Goal: Task Accomplishment & Management: Use online tool/utility

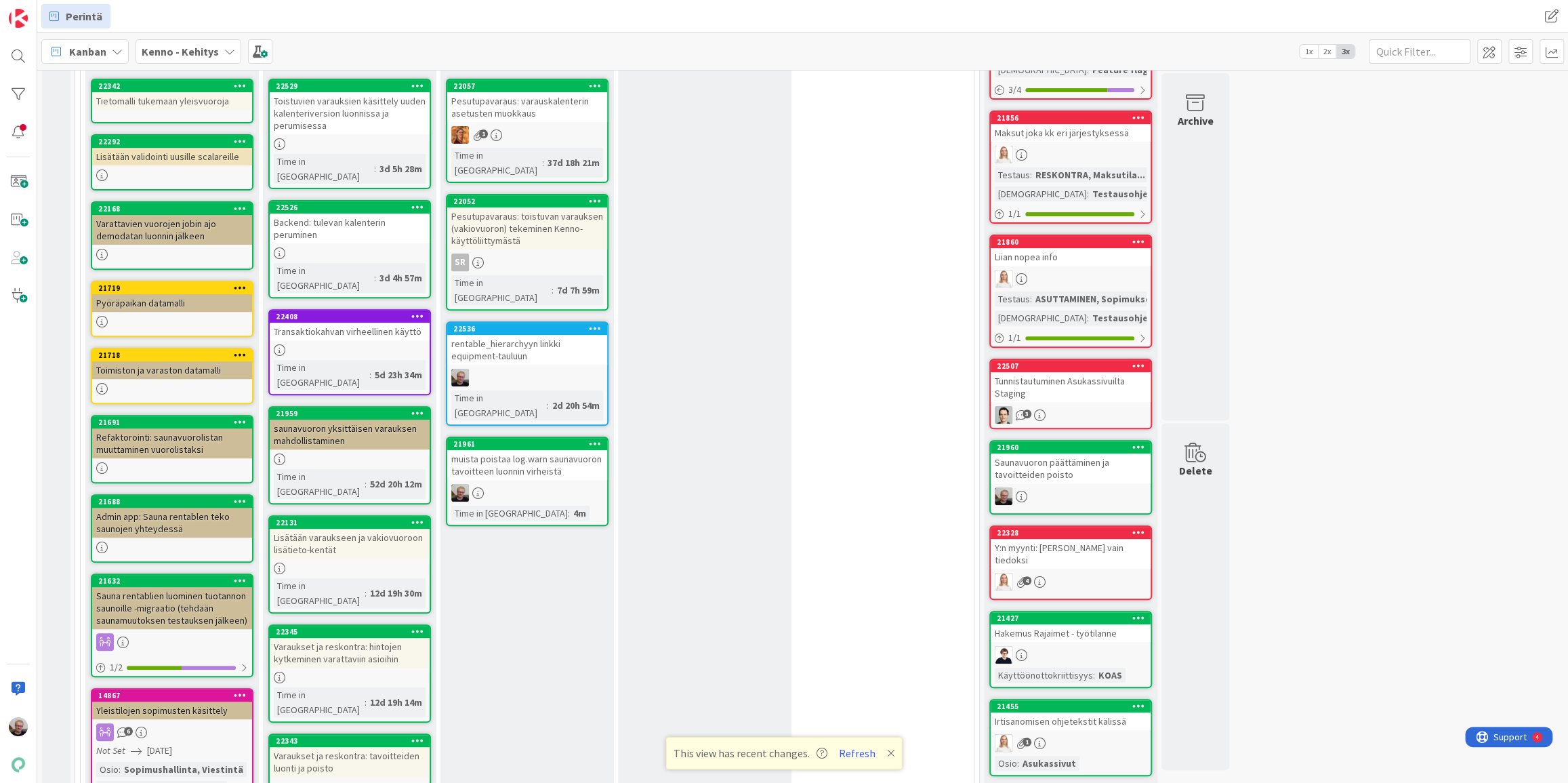
scroll to position [168, 0]
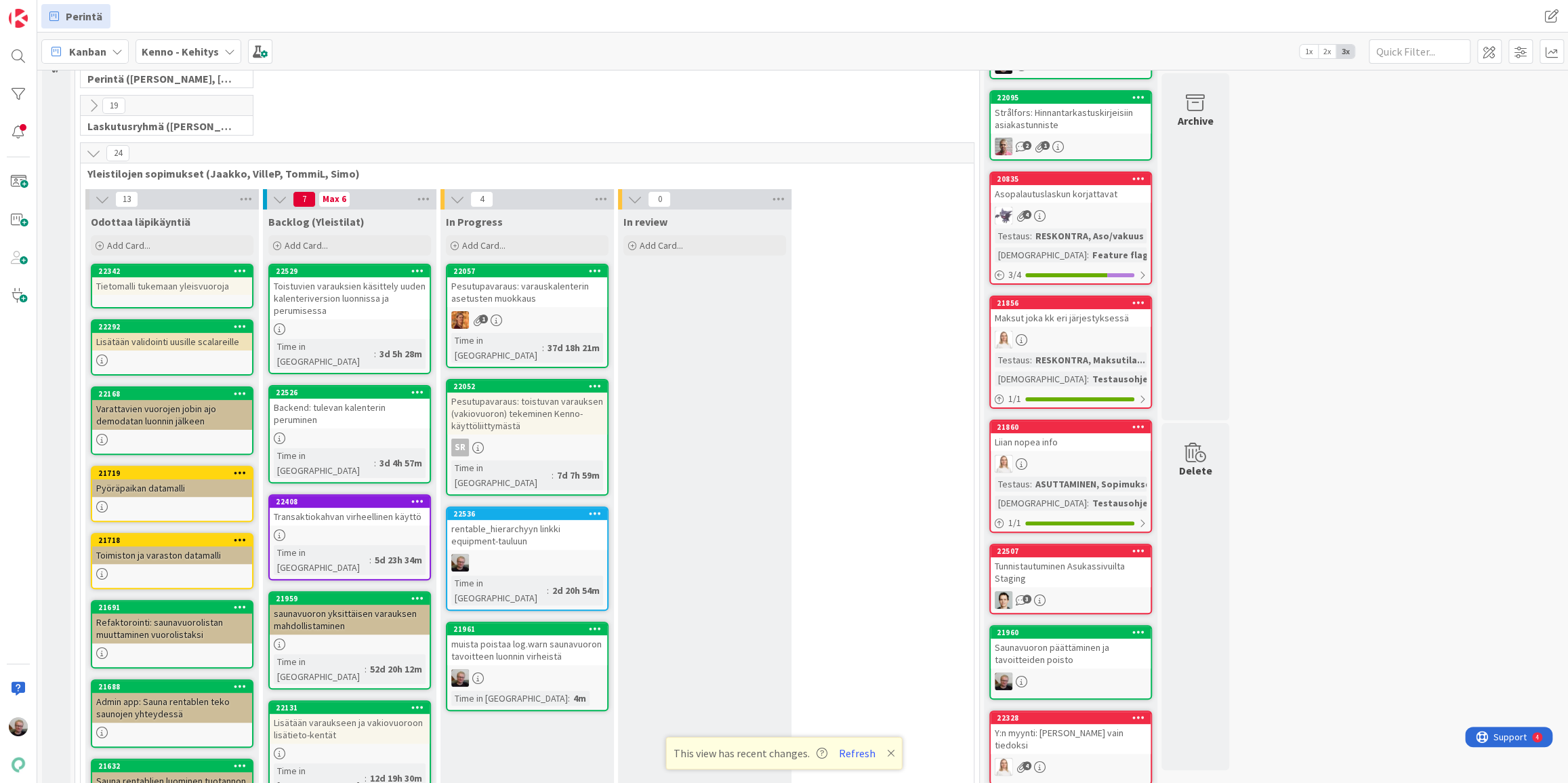
click at [363, 291] on div "Toistuvien varauksien käsittely uuden kalenteriversion luonnissa ja perumisessa" at bounding box center [350, 298] width 160 height 42
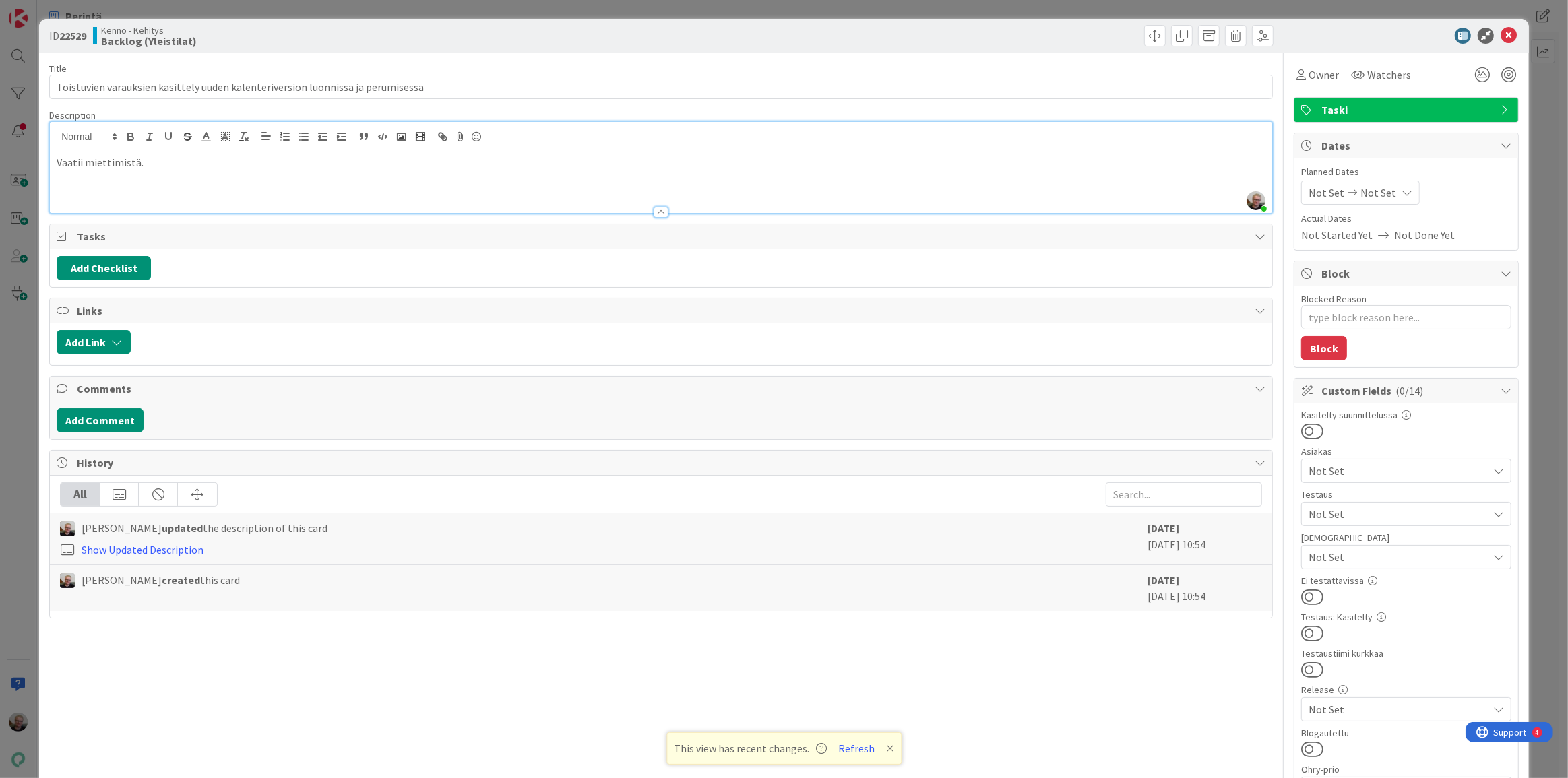
drag, startPoint x: 907, startPoint y: 175, endPoint x: 777, endPoint y: 251, distance: 150.6
drag, startPoint x: 425, startPoint y: 87, endPoint x: 0, endPoint y: 39, distance: 427.7
click at [0, 39] on div "ID 22529 Kenno - Kehitys Backlog (Yleistilat) Title 79 / 128 Toistuvien varauks…" at bounding box center [784, 389] width 1568 height 778
click at [1501, 39] on icon at bounding box center [1509, 35] width 16 height 16
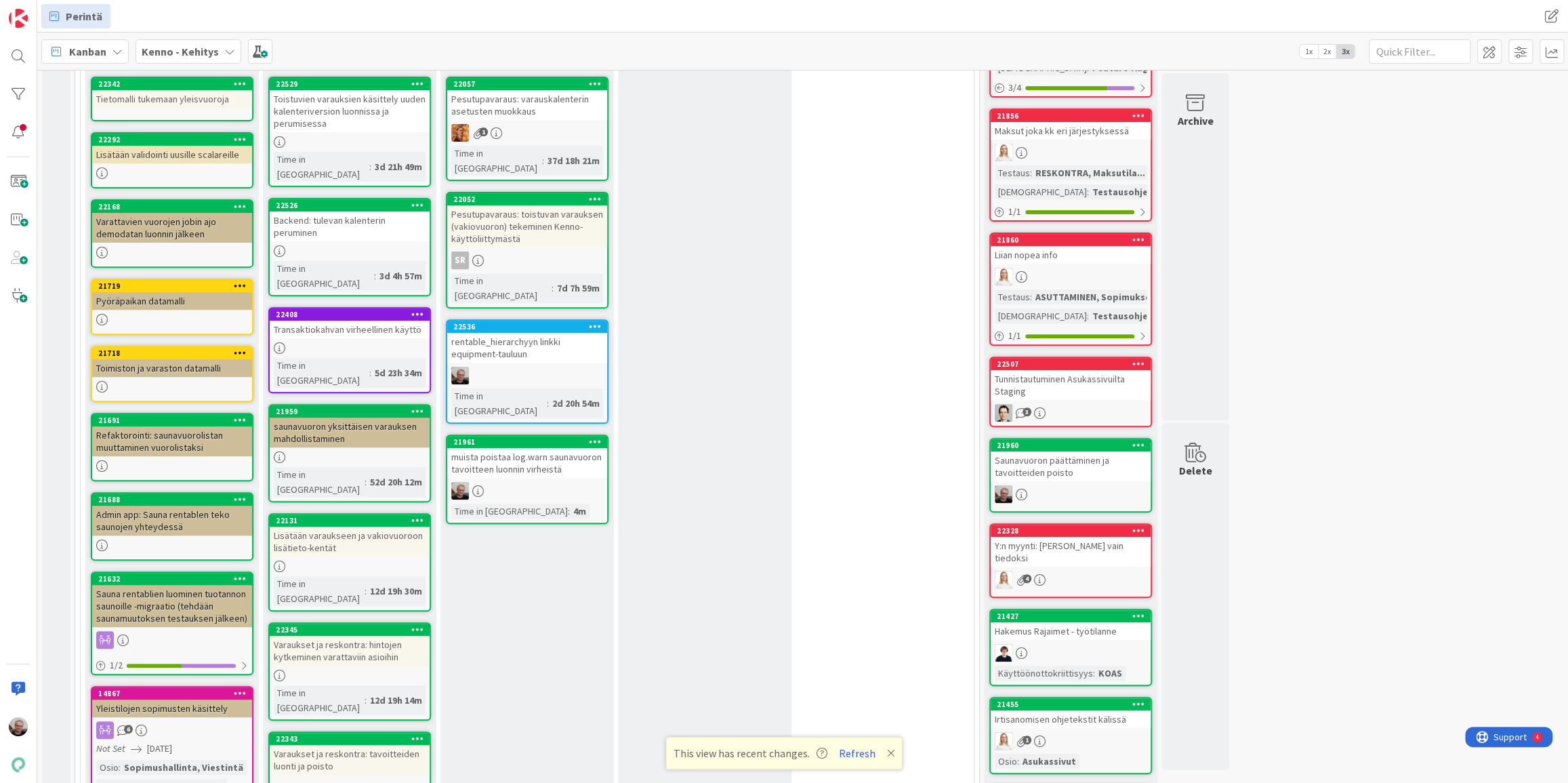
scroll to position [291, 0]
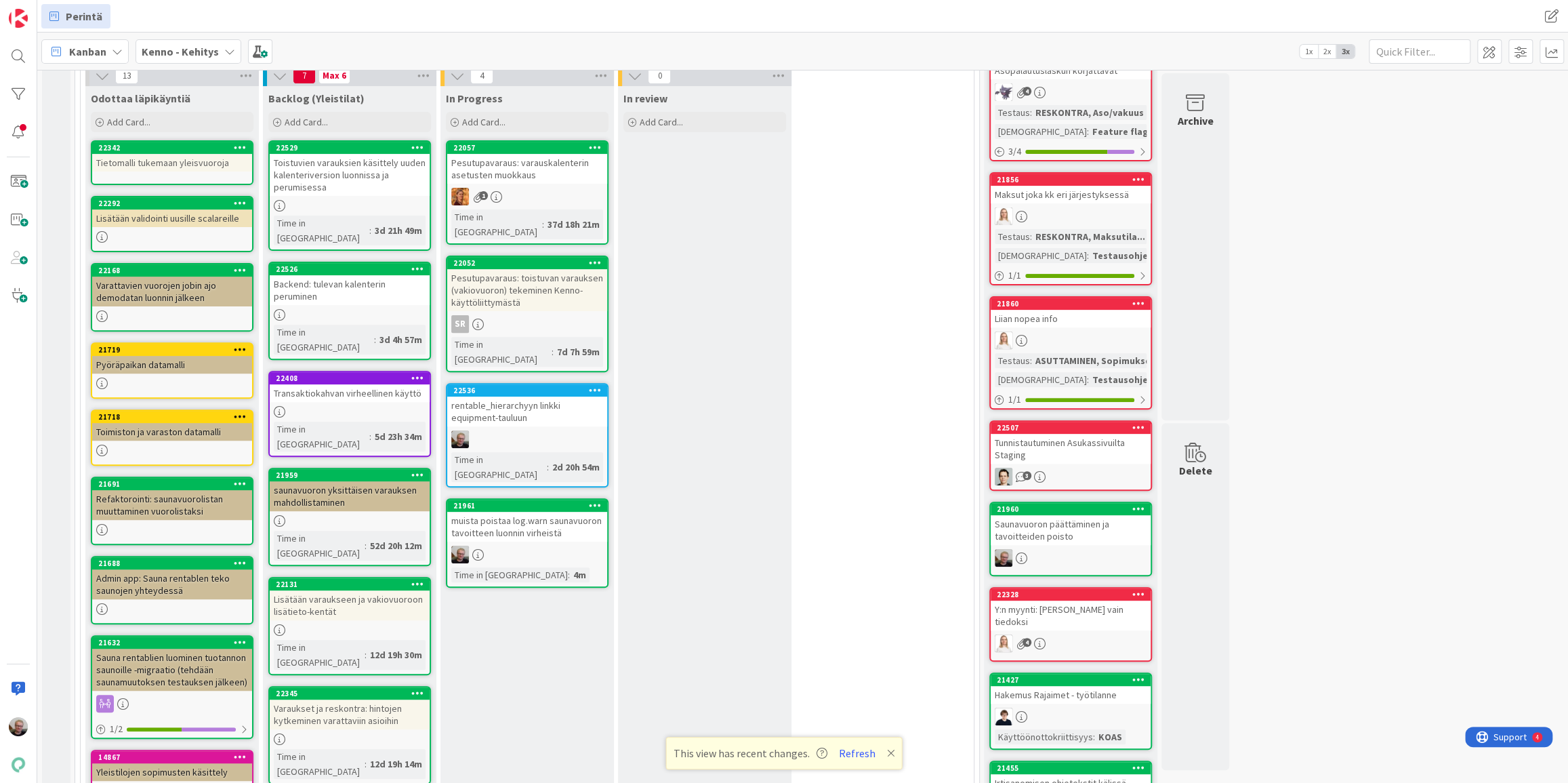
drag, startPoint x: 478, startPoint y: 551, endPoint x: 460, endPoint y: 610, distance: 61.7
click at [460, 610] on div "In Progress Add Card... 22057 Pesutupavaraus: varauskalenterin asetusten muokka…" at bounding box center [526, 795] width 173 height 1418
click at [541, 654] on div "In Progress Add Card... 22057 Pesutupavaraus: varauskalenterin asetusten muokka…" at bounding box center [526, 795] width 173 height 1418
click at [540, 623] on div "In Progress Add Card... 22057 Pesutupavaraus: varauskalenterin asetusten muokka…" at bounding box center [526, 795] width 173 height 1418
click at [614, 666] on div "4 In Progress Add Card... 22057 Pesutupavaraus: varauskalenterin asetusten muok…" at bounding box center [527, 788] width 177 height 1444
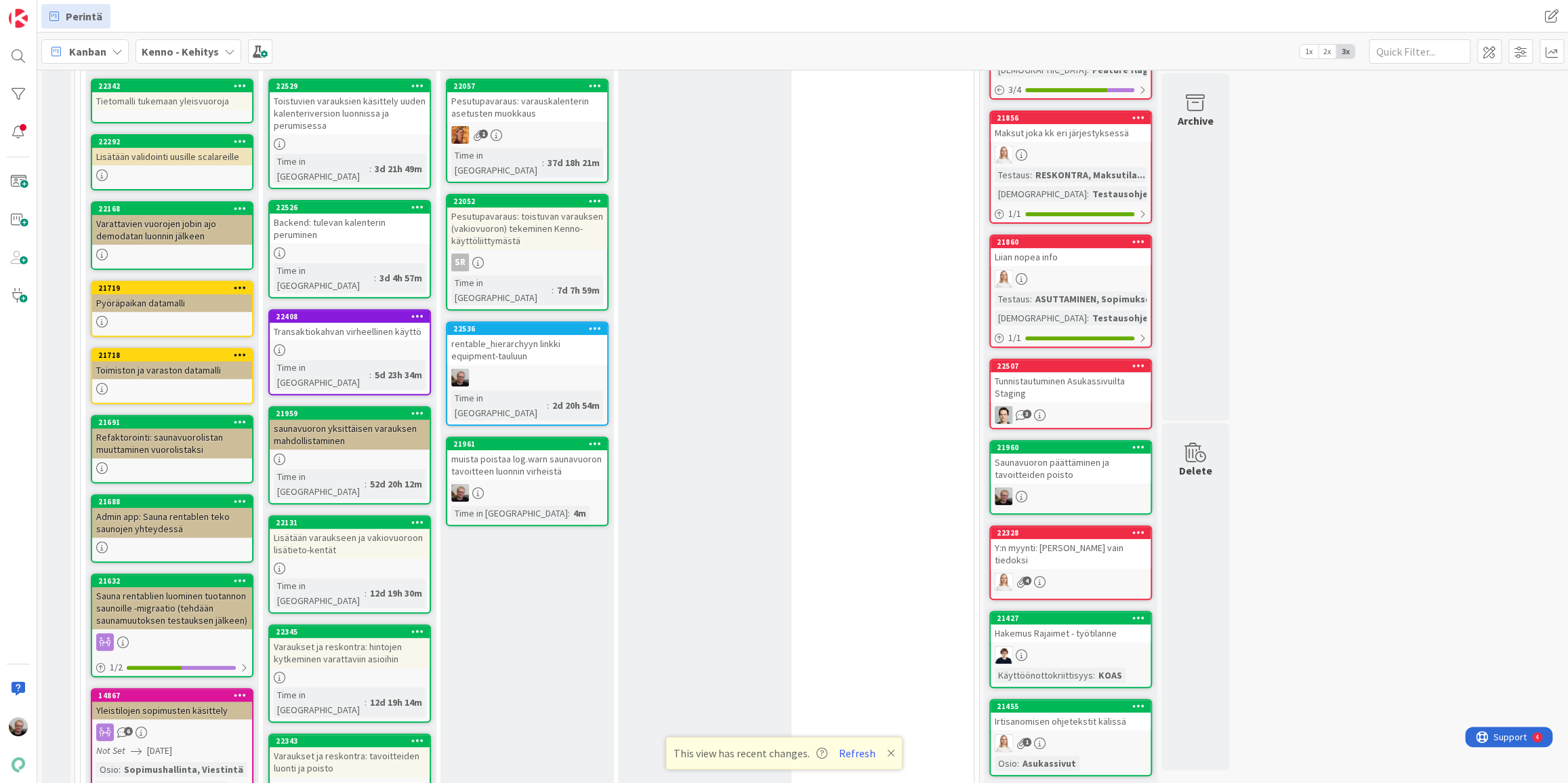
scroll to position [352, 0]
click at [676, 683] on div "In review Add Card..." at bounding box center [705, 733] width 173 height 1418
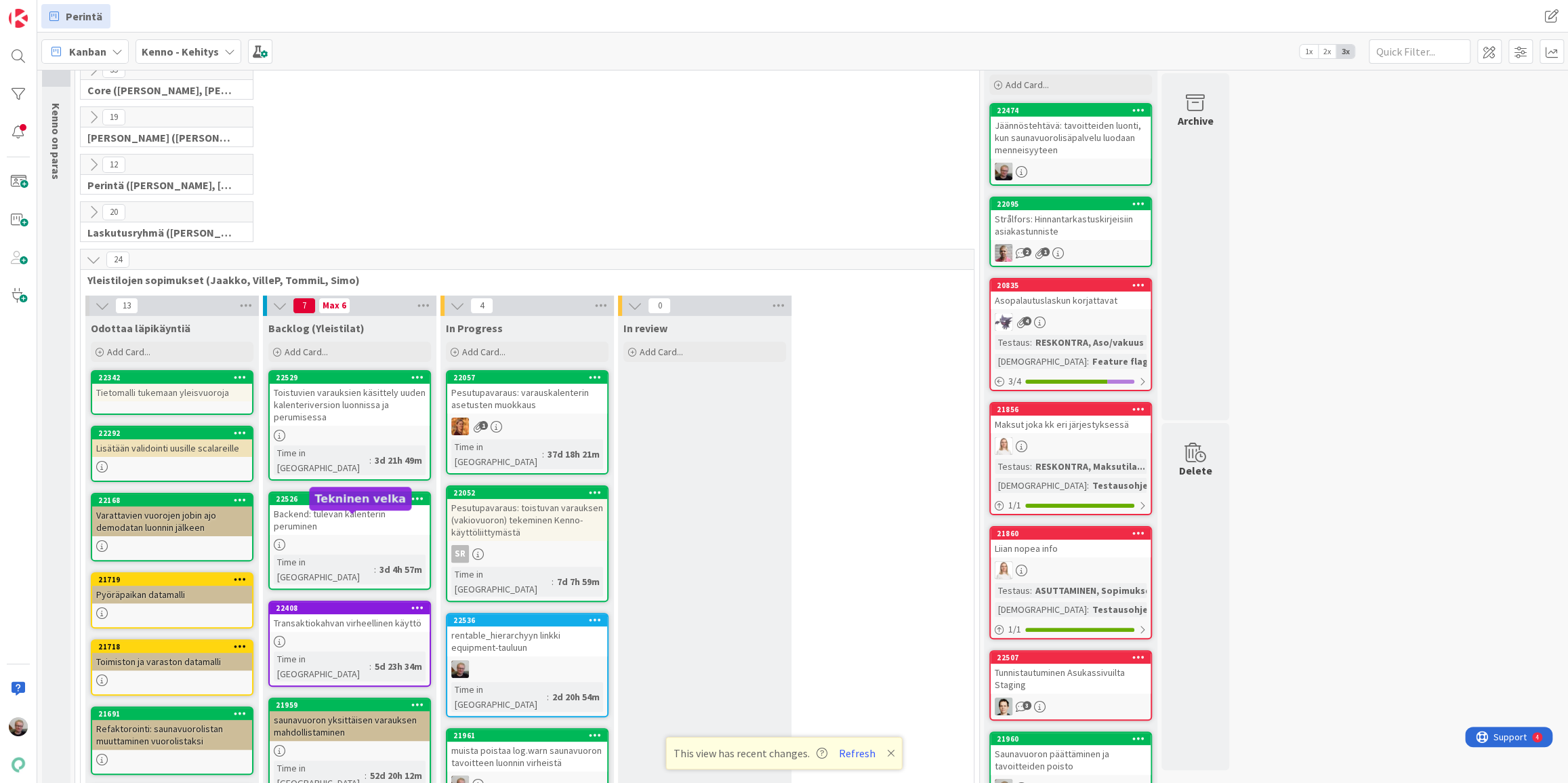
scroll to position [44, 0]
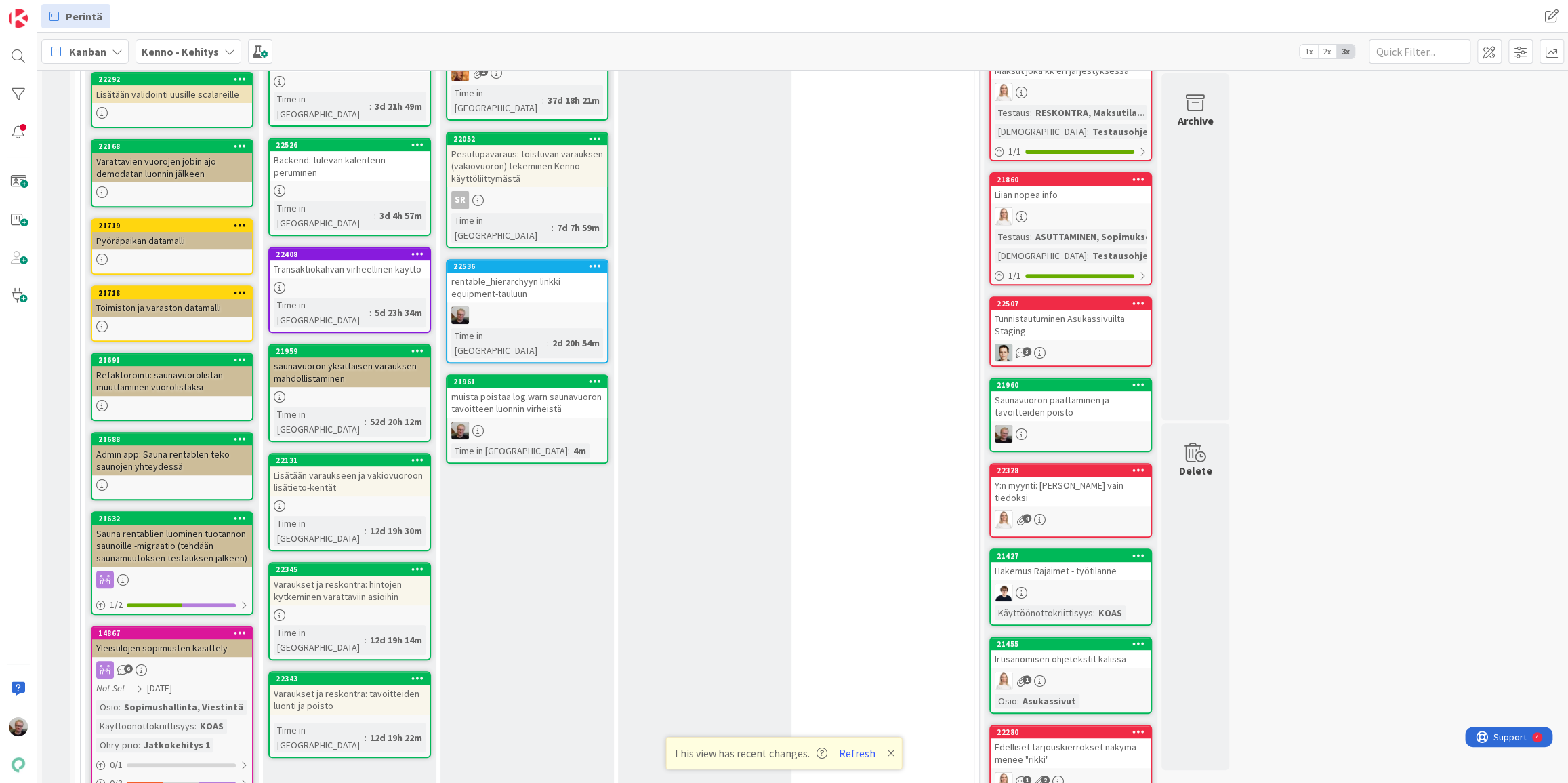
scroll to position [475, 0]
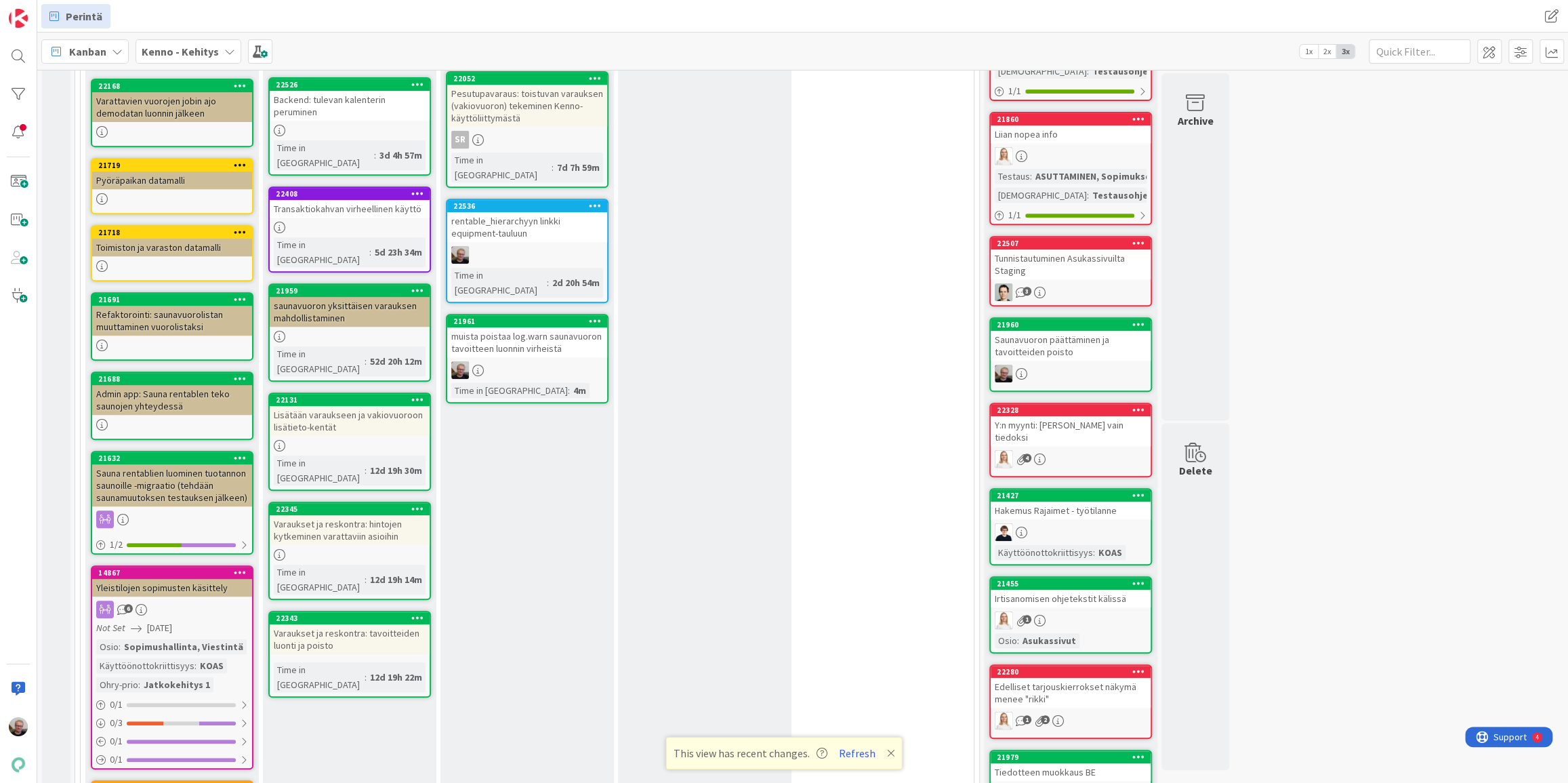
click at [331, 598] on div "Backlog (Yleistilat) Add Card... Template Not Set Title 0 / 128 Label Taski Tas…" at bounding box center [349, 610] width 173 height 1418
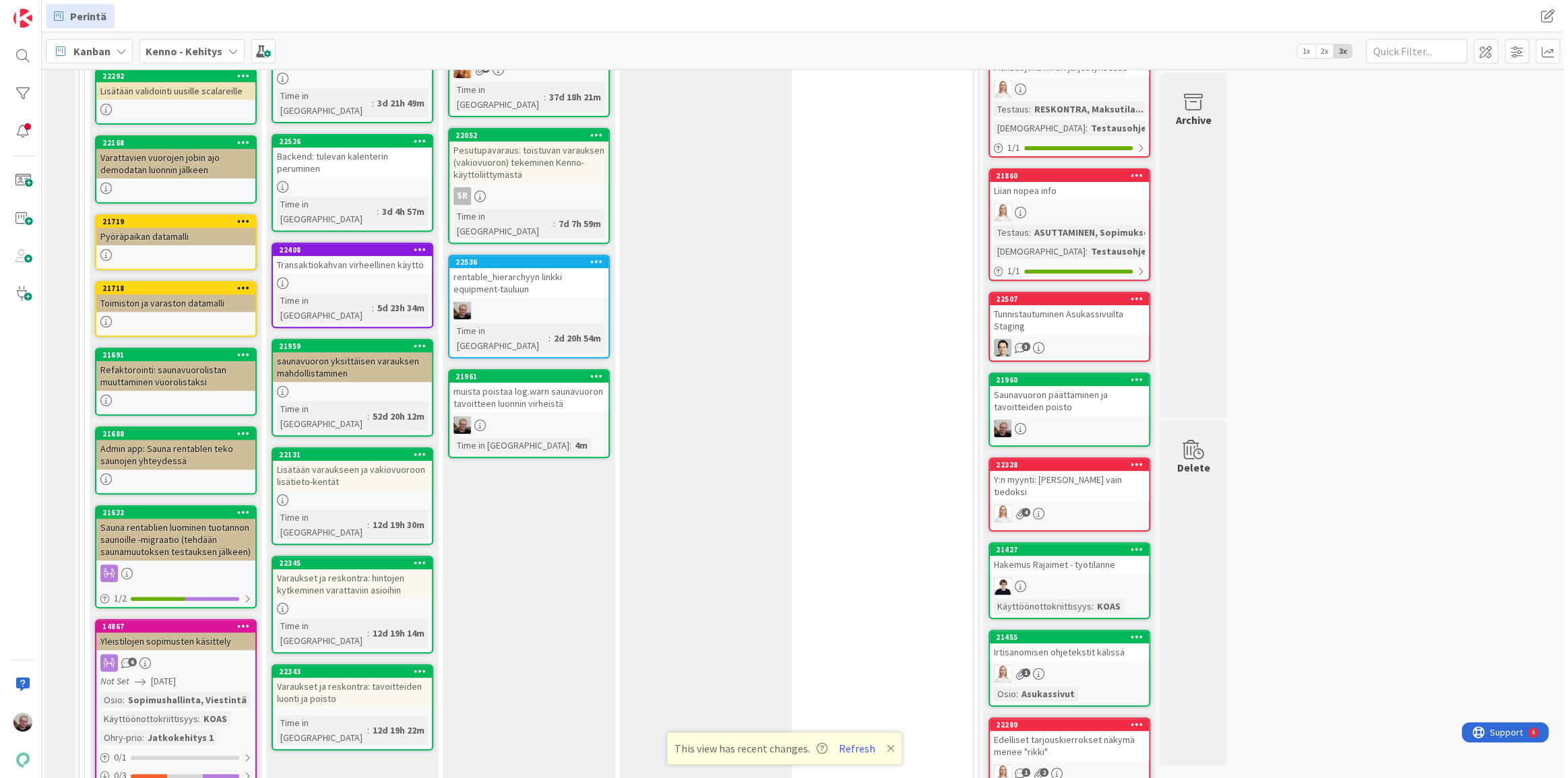
scroll to position [350, 0]
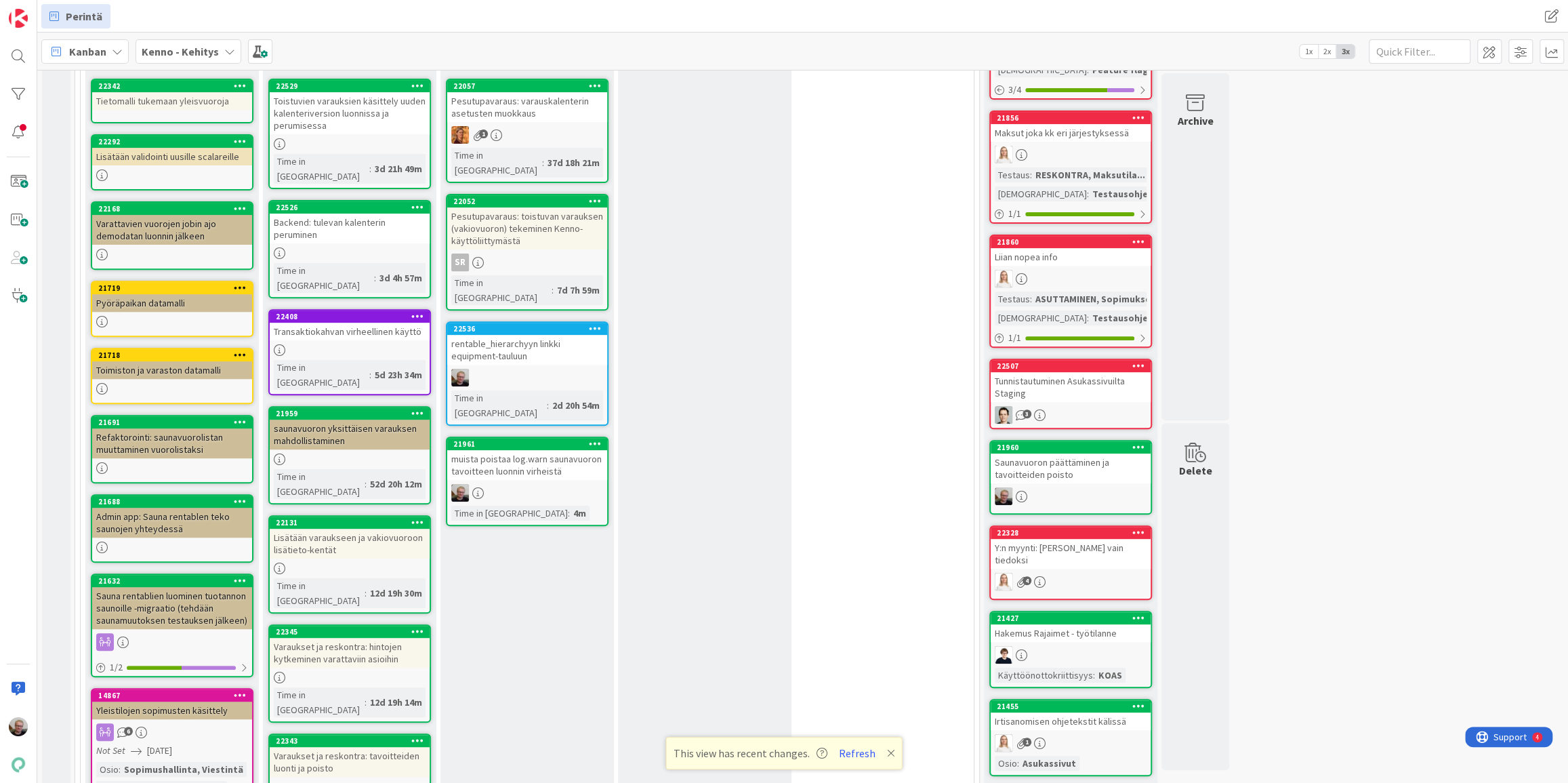
click at [327, 747] on div "Varaukset ja reskontra: tavoitteiden luonti ja poisto" at bounding box center [350, 761] width 160 height 30
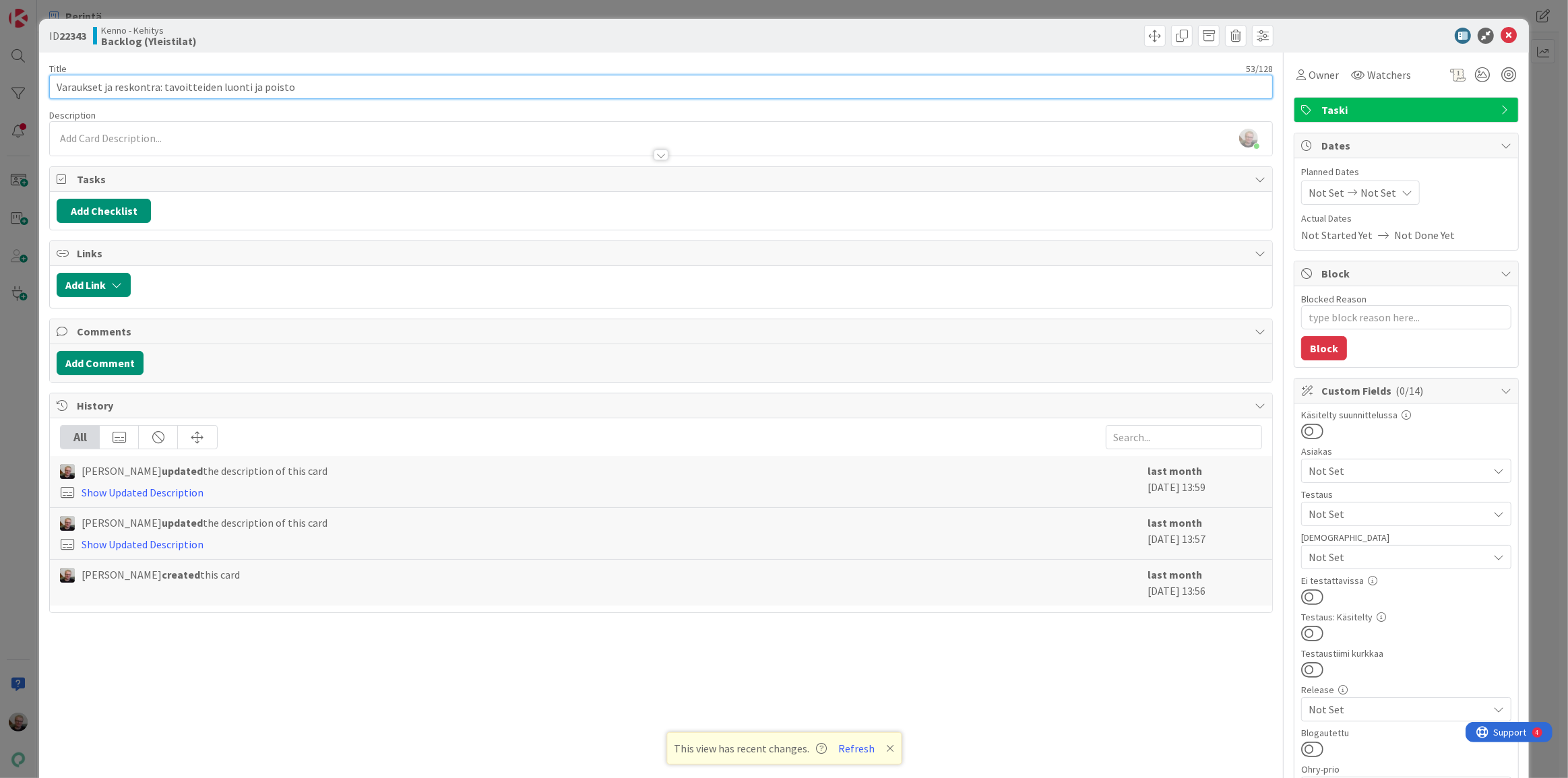
click at [762, 83] on input "Varaukset ja reskontra: tavoitteiden luonti ja poisto" at bounding box center [661, 87] width 1224 height 24
click at [1501, 32] on icon at bounding box center [1509, 35] width 16 height 16
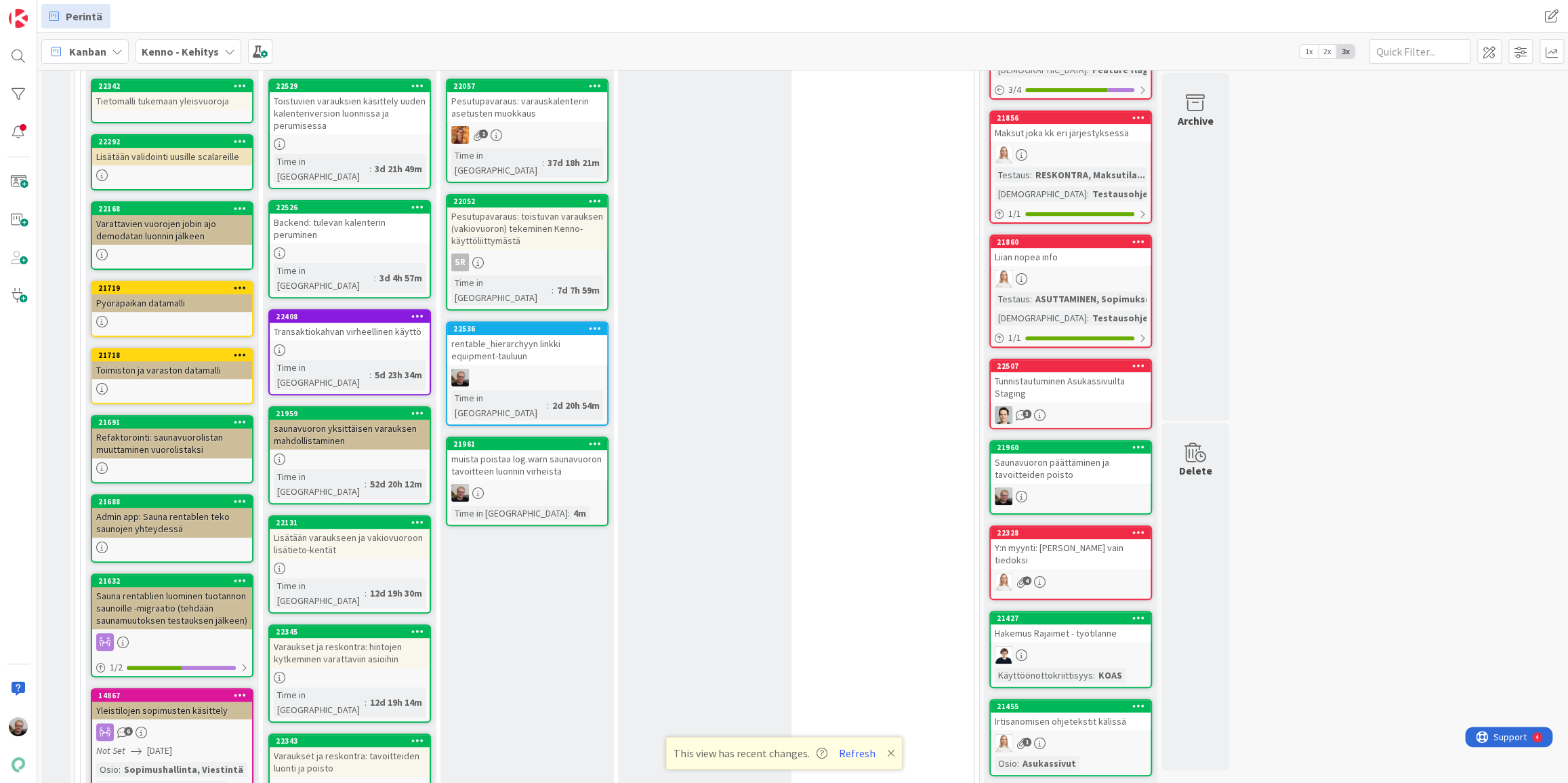
click at [326, 638] on div "Varaukset ja reskontra: hintojen kytkeminen varattaviin asioihin" at bounding box center [350, 652] width 160 height 30
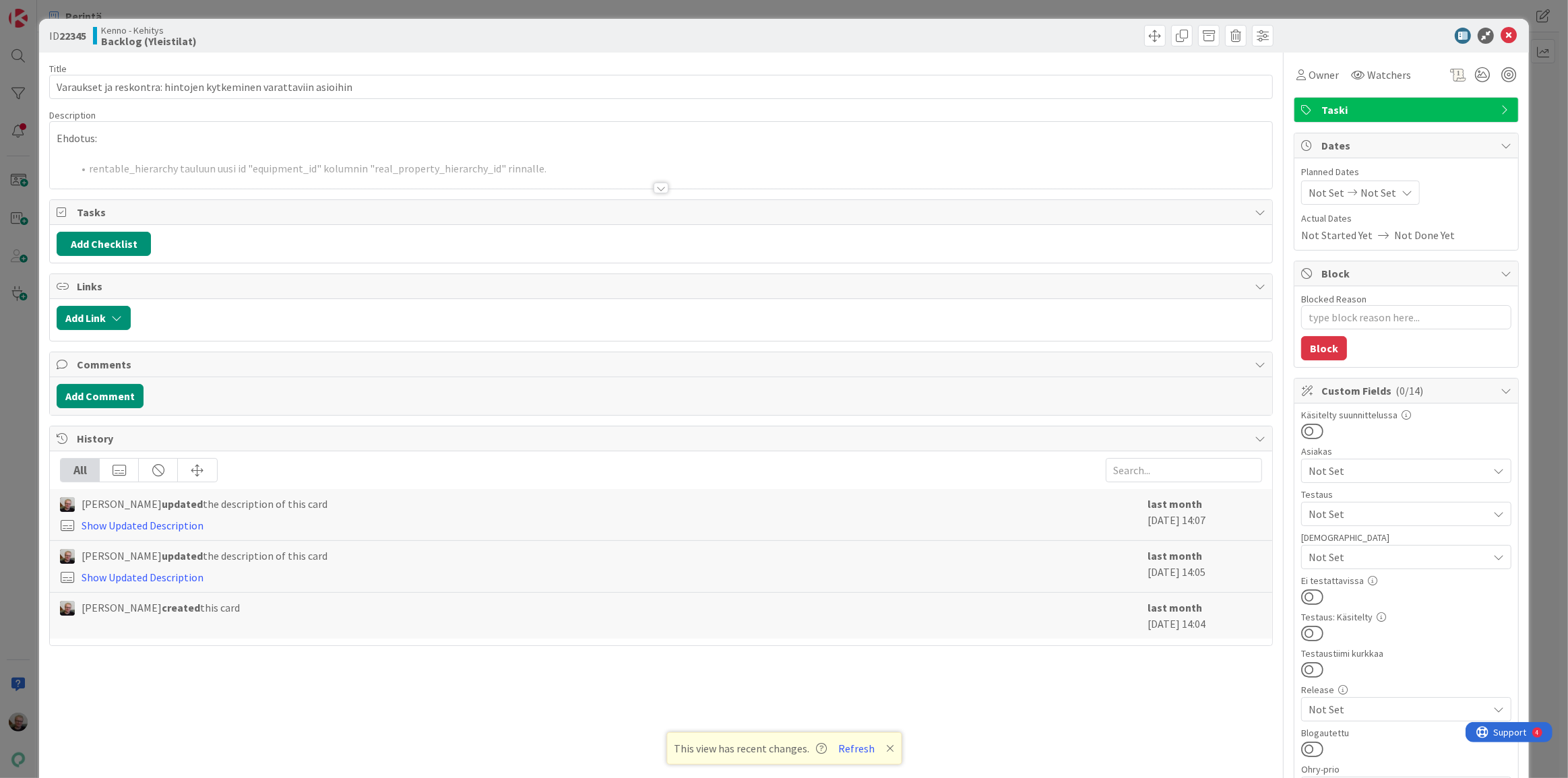
click at [479, 158] on div at bounding box center [661, 171] width 1222 height 34
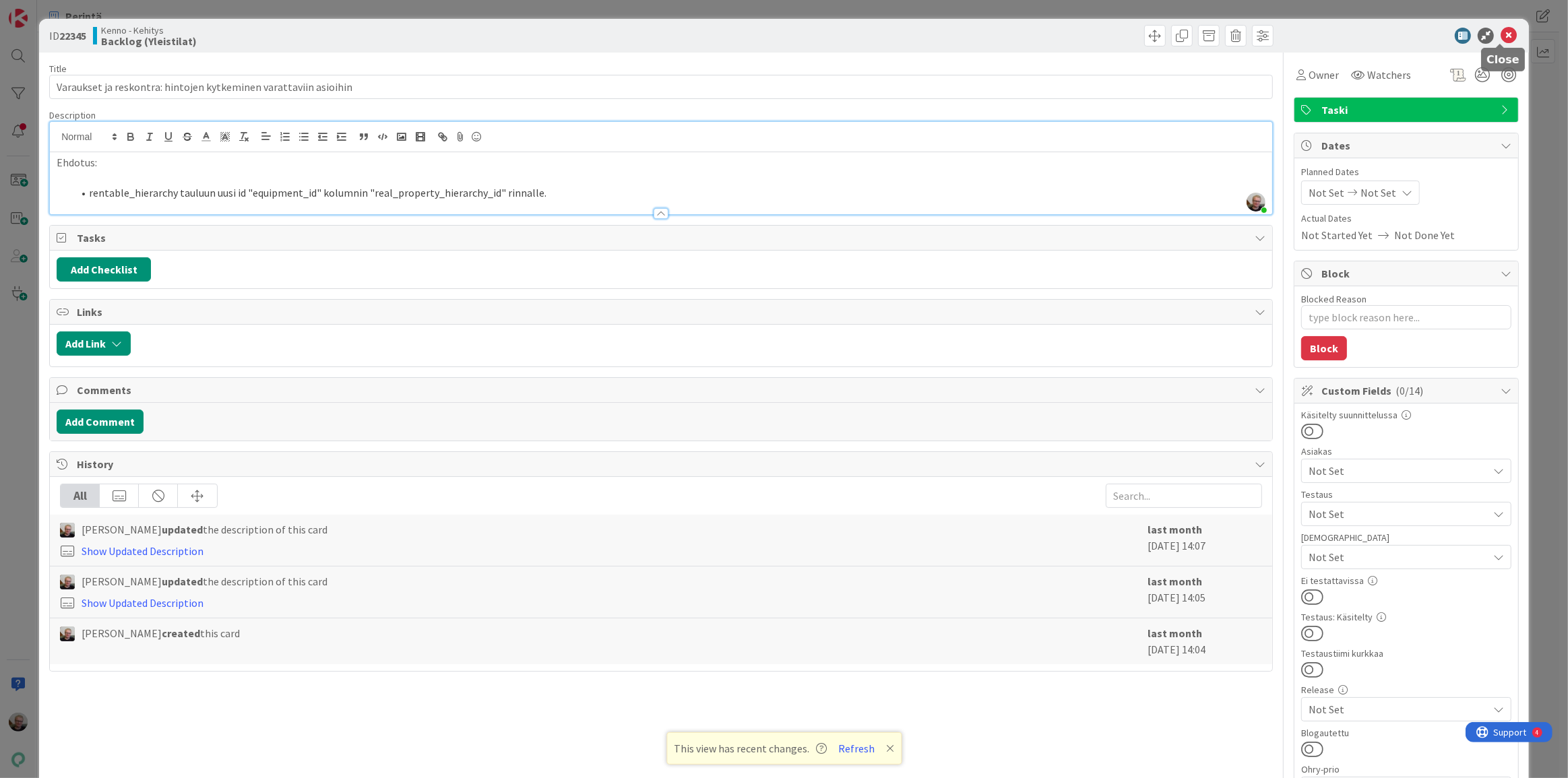
click at [1501, 34] on icon at bounding box center [1509, 35] width 16 height 16
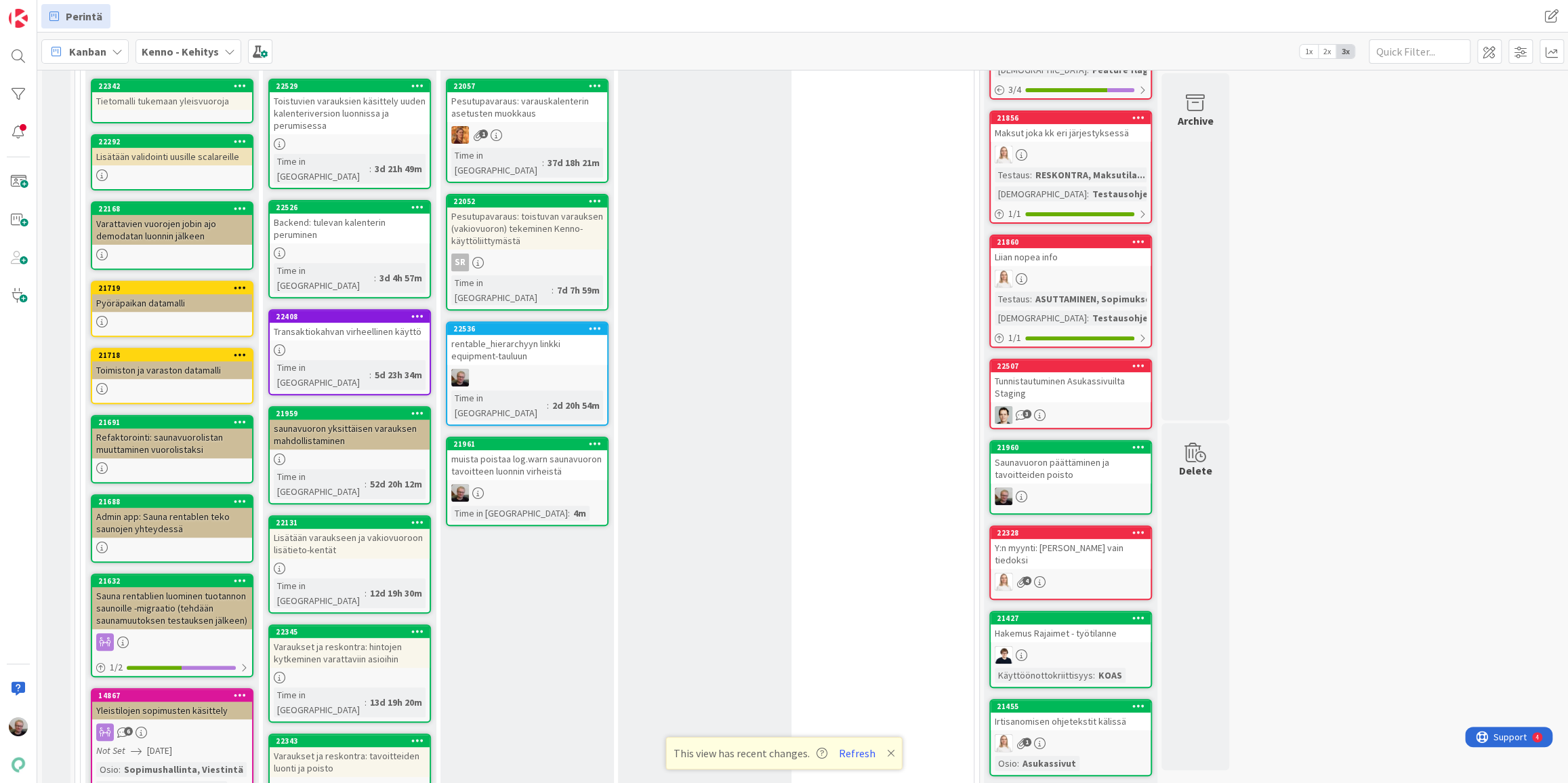
click at [335, 747] on div "Varaukset ja reskontra: tavoitteiden luonti ja poisto" at bounding box center [350, 761] width 160 height 30
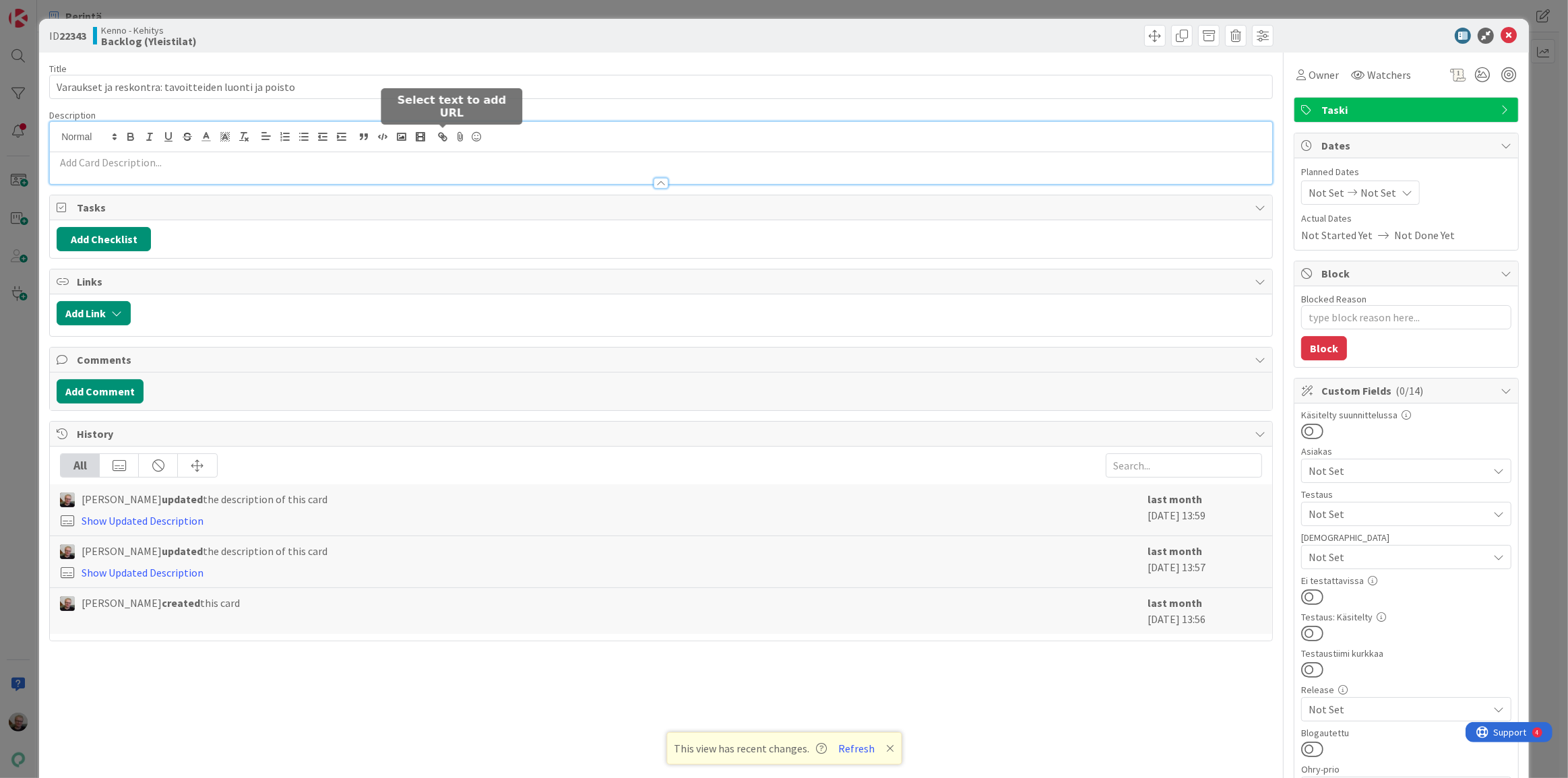
click at [436, 137] on div at bounding box center [661, 152] width 1222 height 62
click at [1503, 30] on icon at bounding box center [1509, 35] width 16 height 16
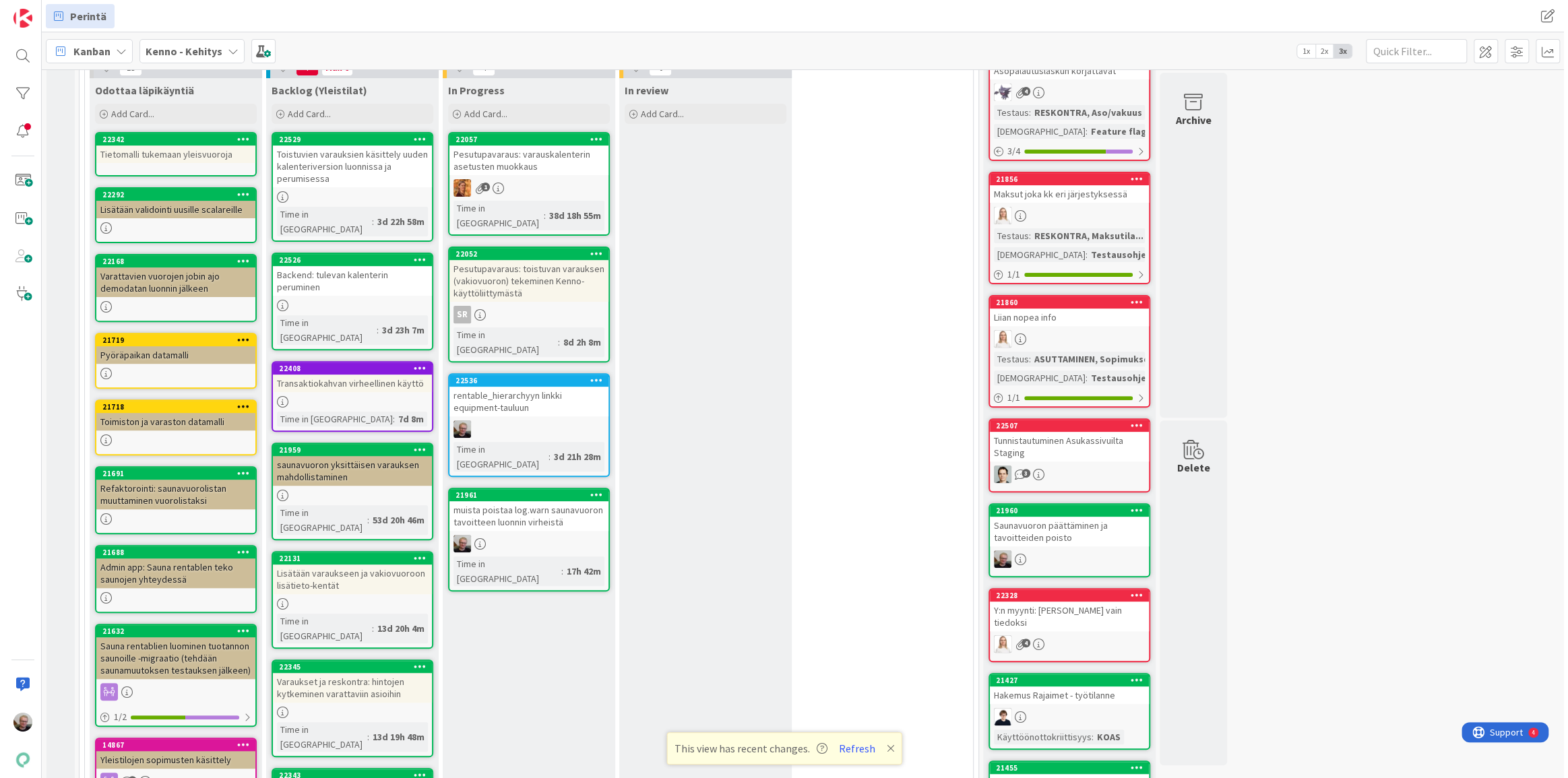
scroll to position [306, 0]
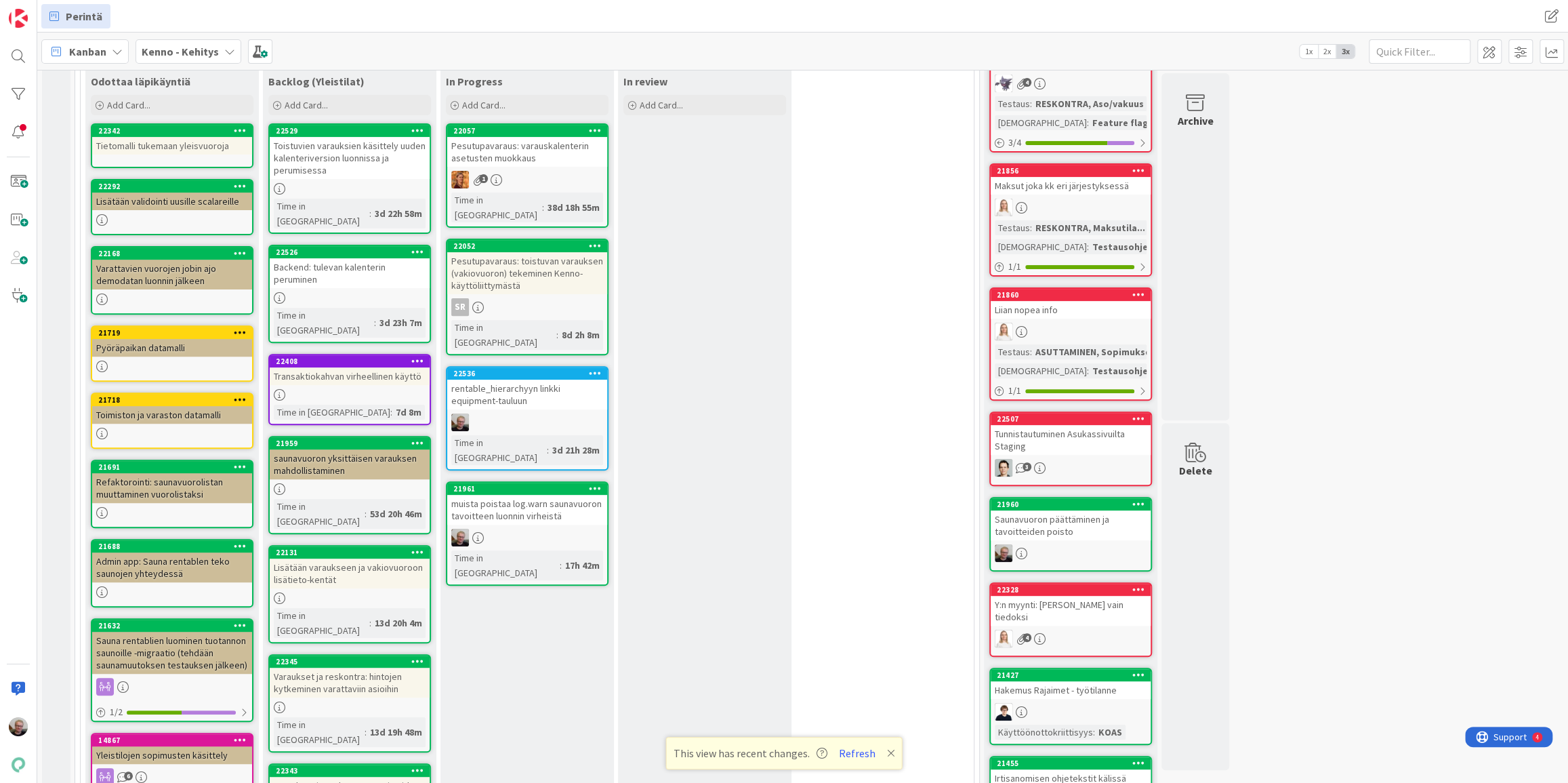
click at [360, 668] on div "Varaukset ja reskontra: hintojen kytkeminen varattaviin asioihin" at bounding box center [350, 682] width 160 height 30
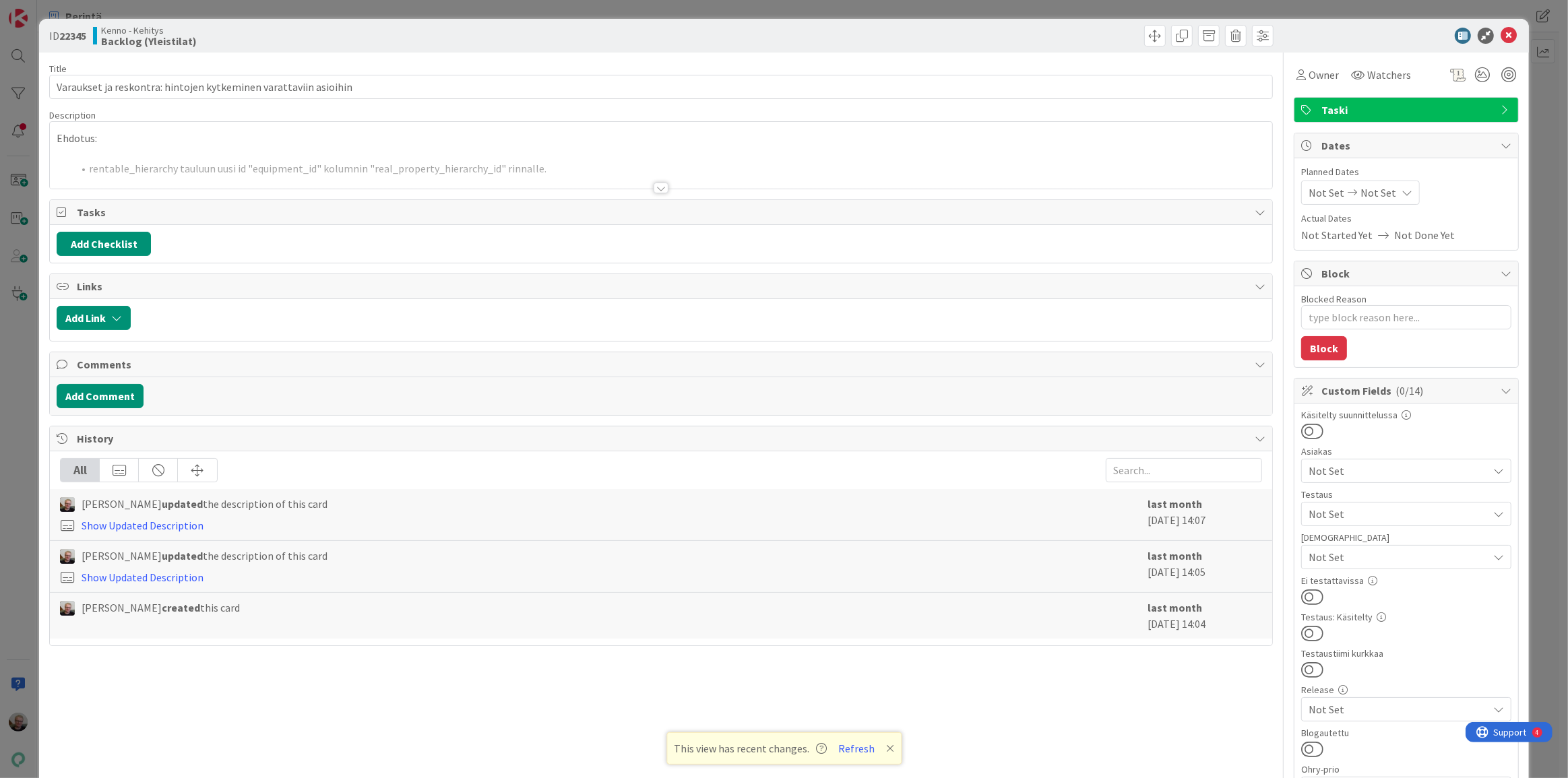
click at [484, 163] on div at bounding box center [661, 171] width 1222 height 34
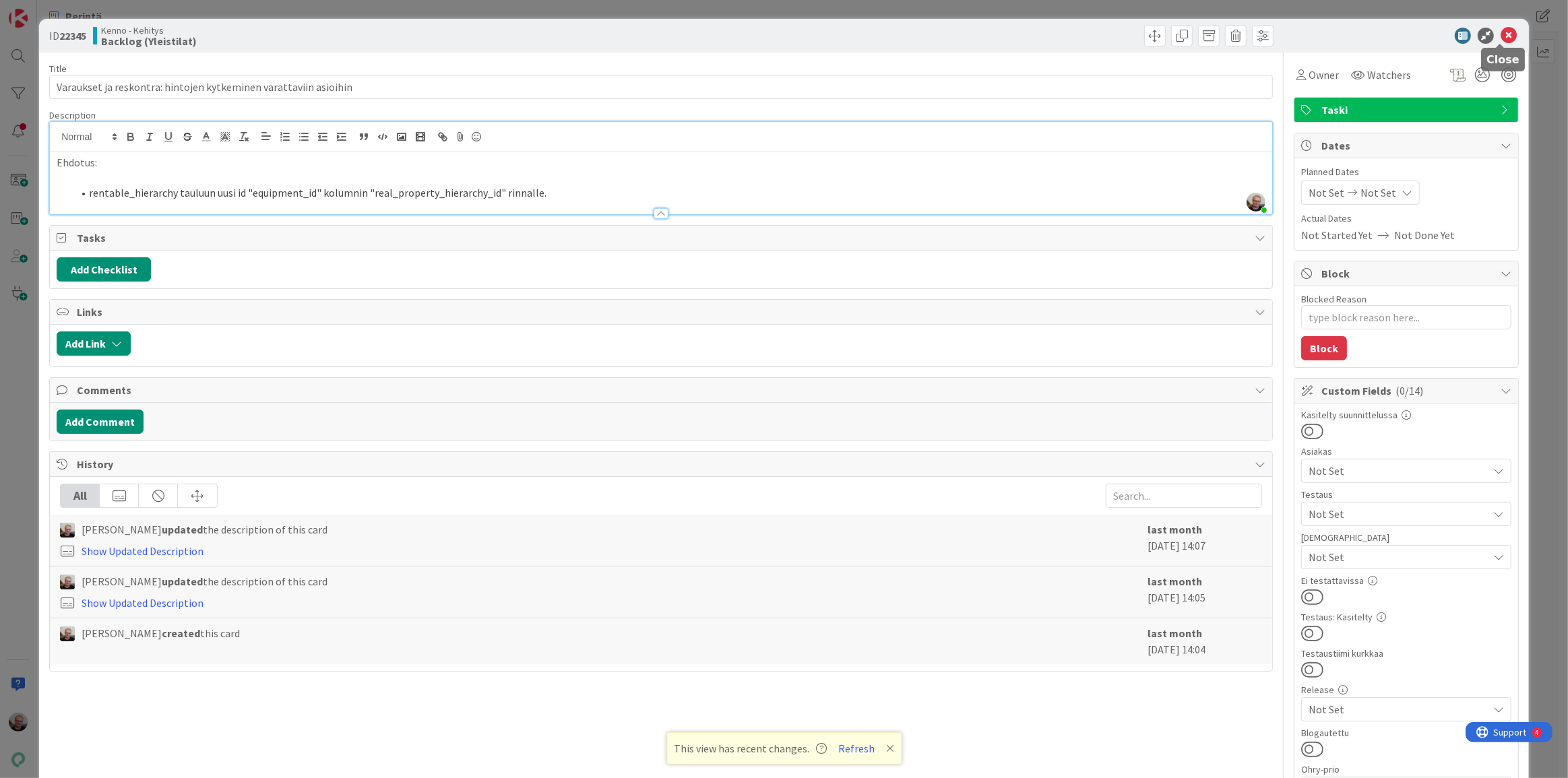
click at [1501, 31] on icon at bounding box center [1509, 35] width 16 height 16
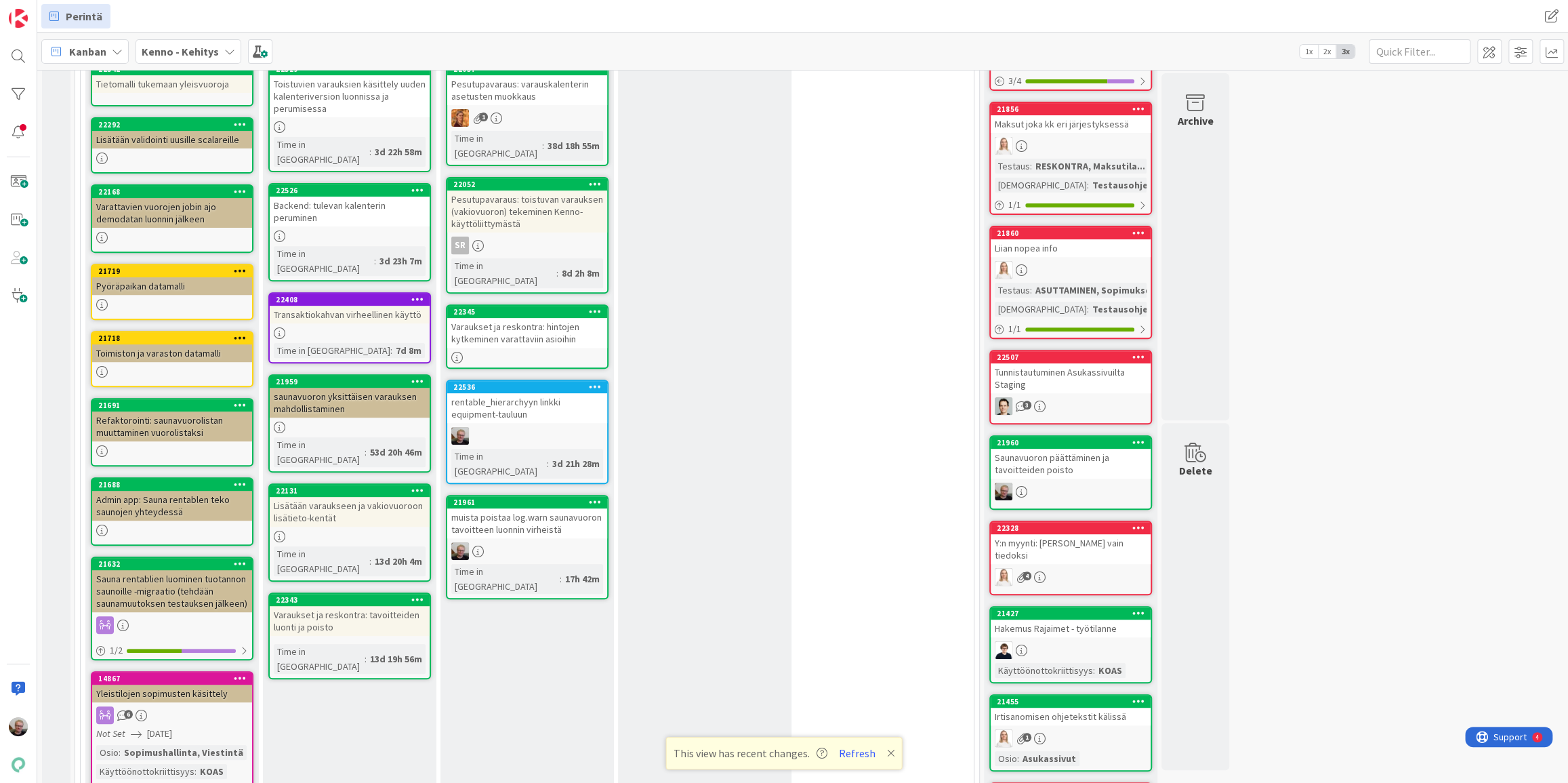
click at [593, 306] on icon at bounding box center [596, 311] width 13 height 10
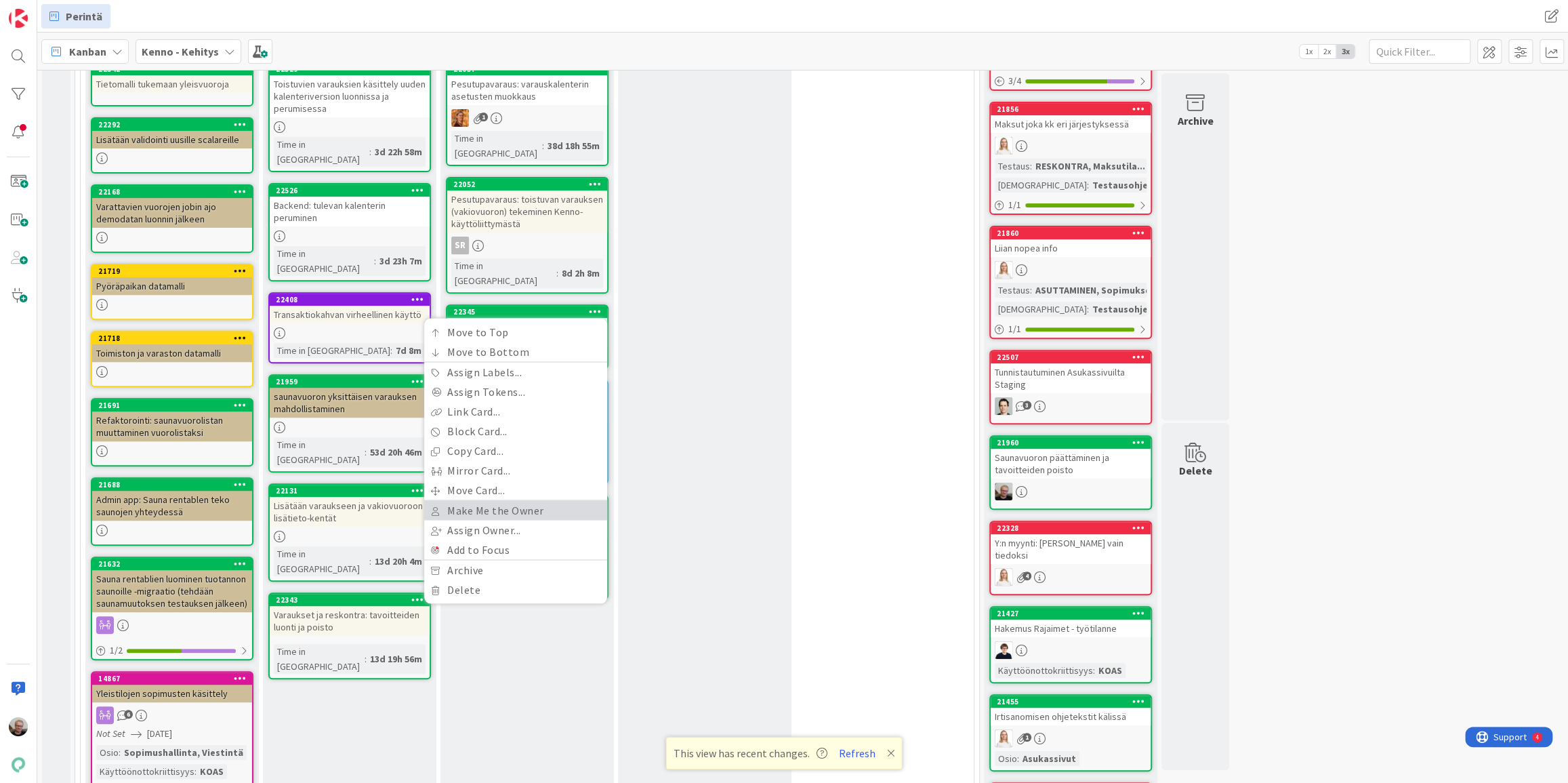
click at [520, 500] on link "Make Me the Owner" at bounding box center [515, 510] width 183 height 19
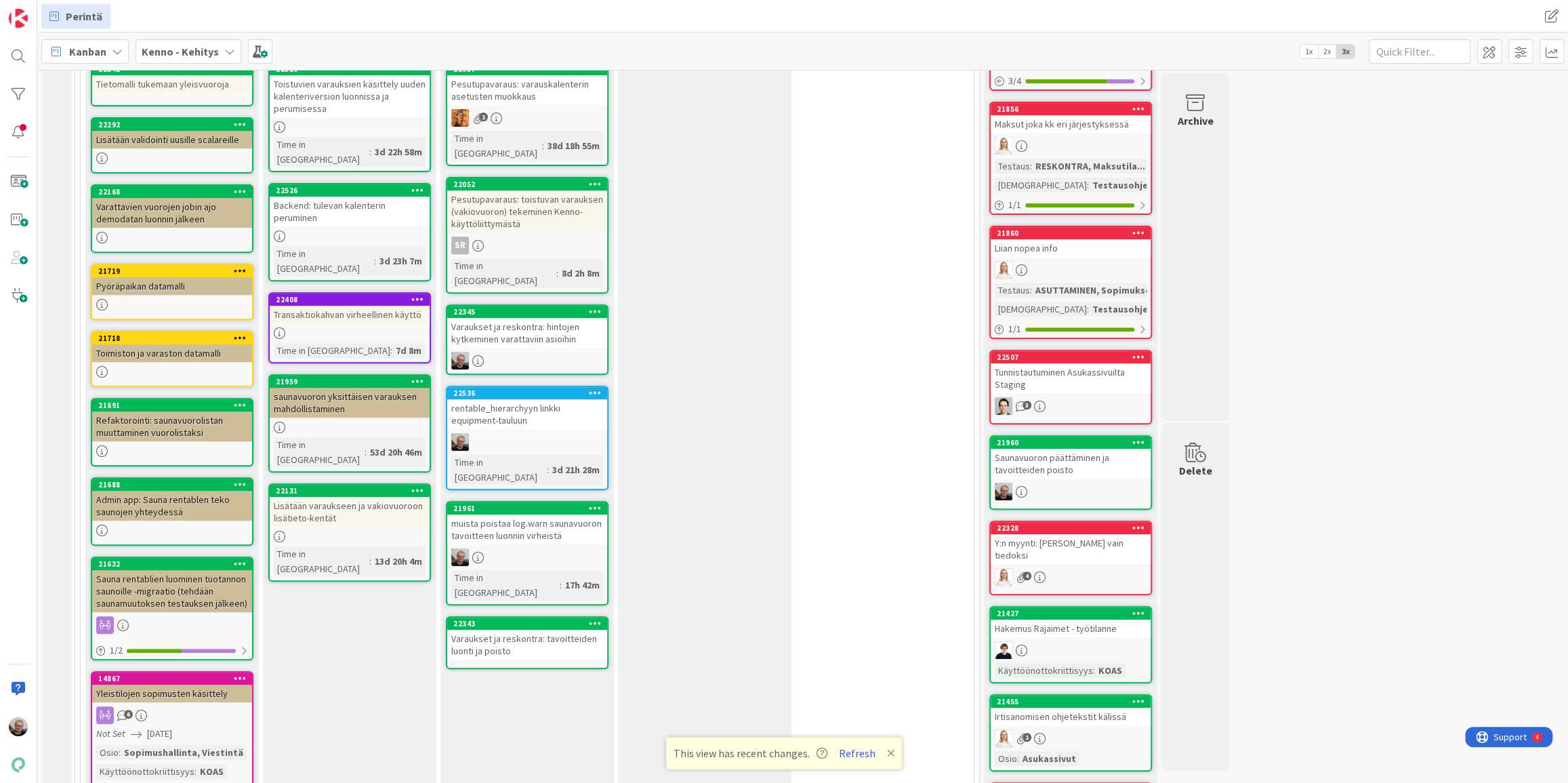
click at [589, 618] on icon at bounding box center [596, 623] width 13 height 10
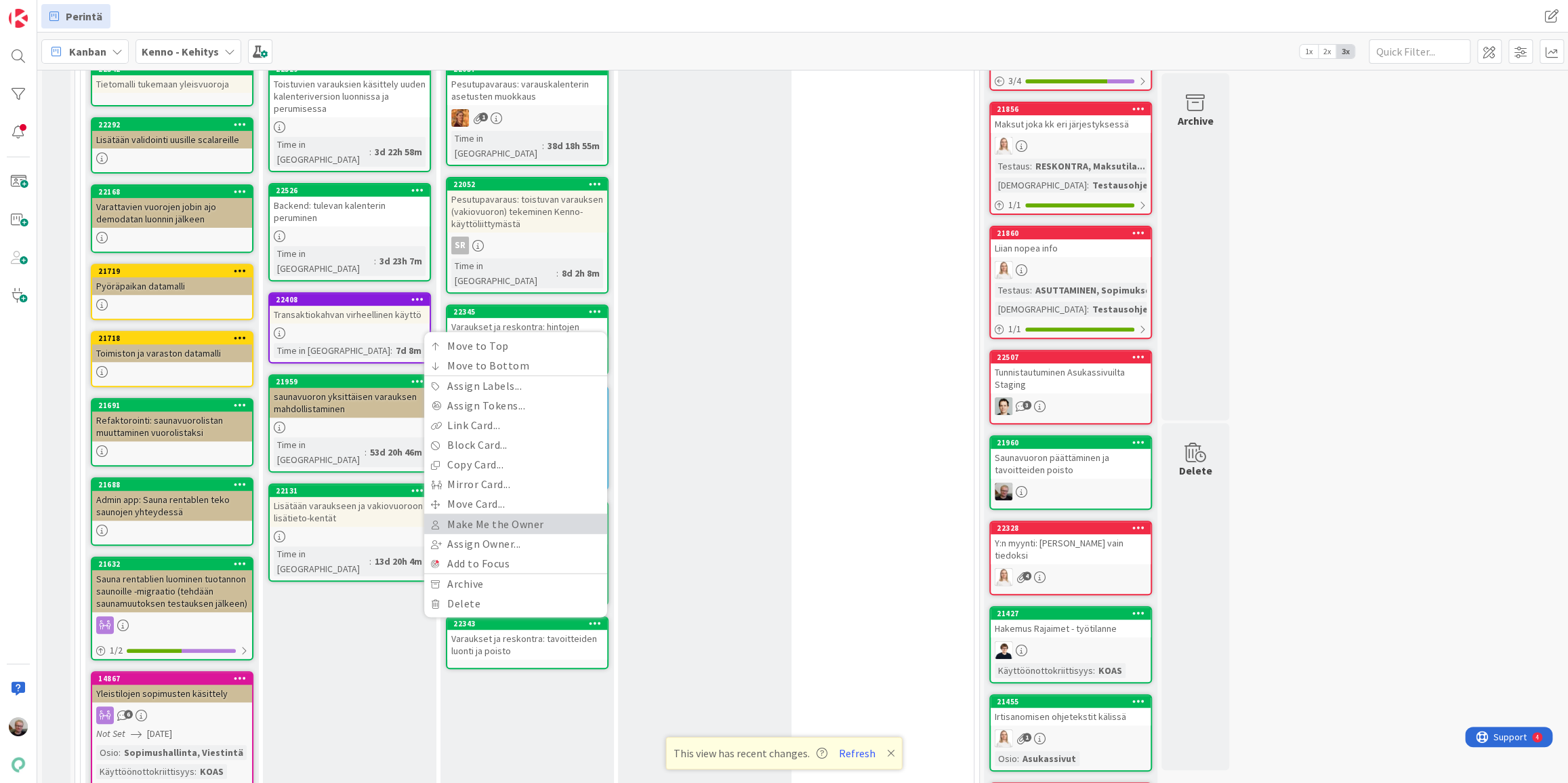
click at [500, 514] on link "Make Me the Owner" at bounding box center [515, 524] width 183 height 19
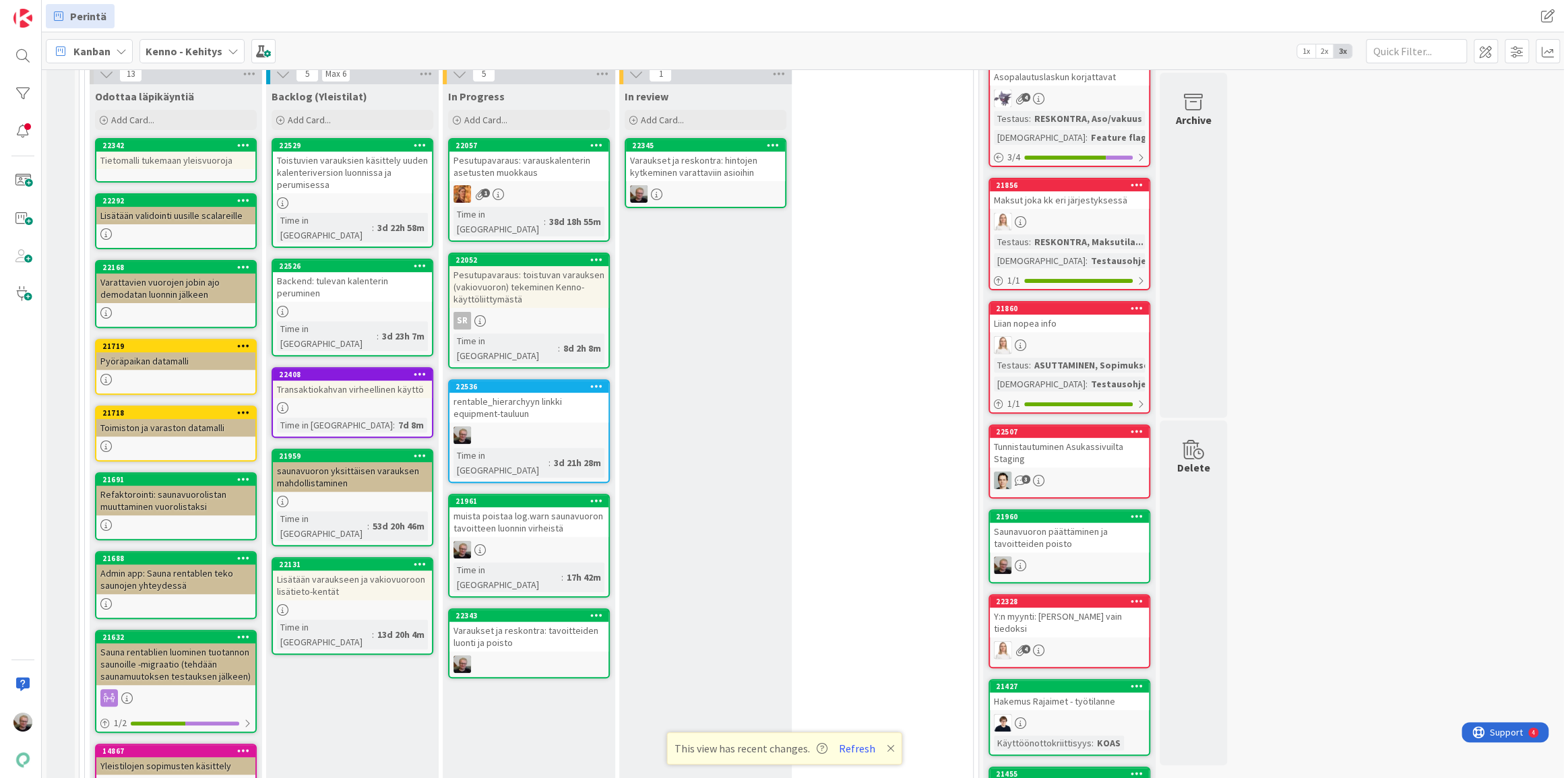
scroll to position [284, 0]
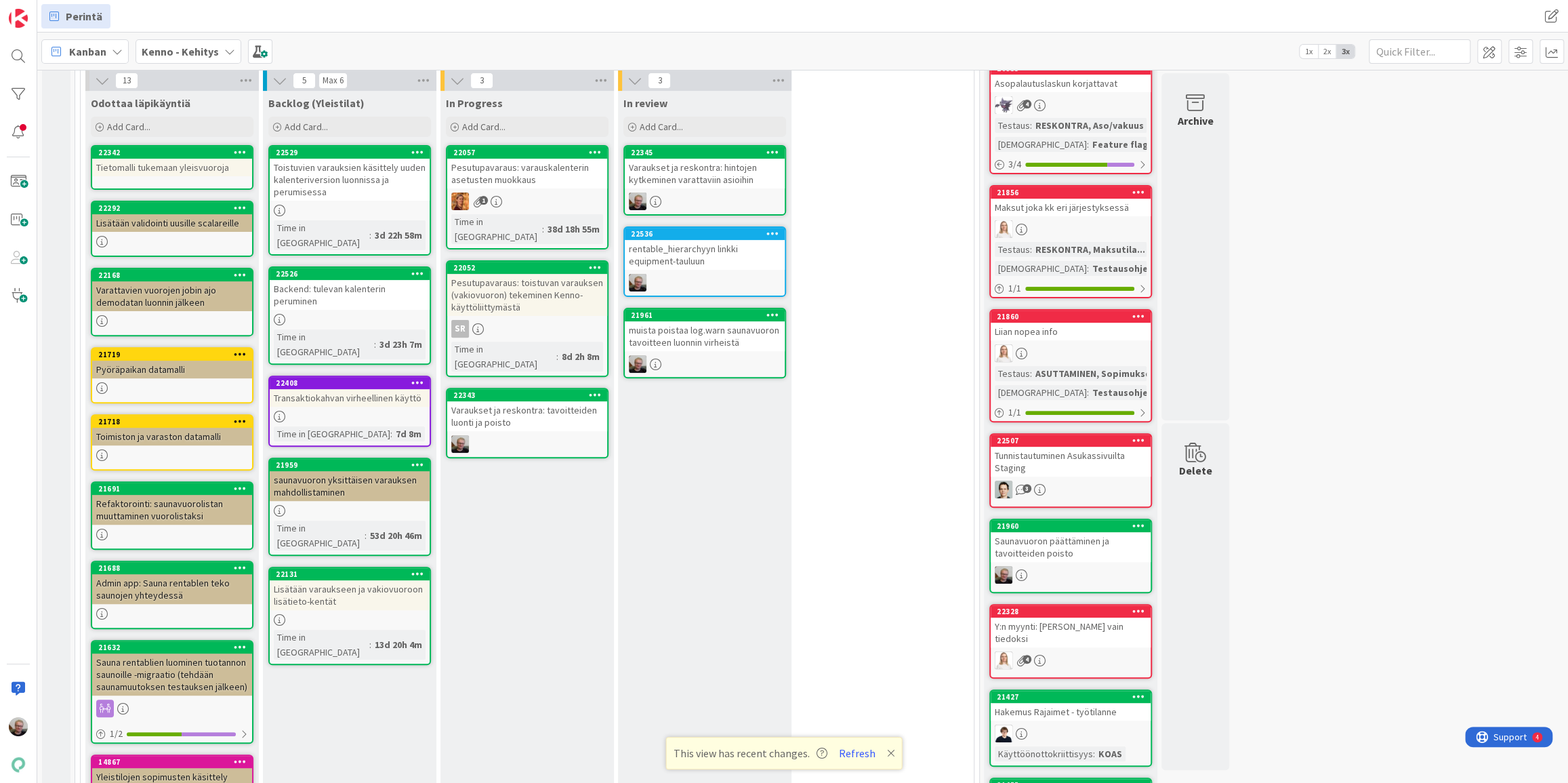
click at [512, 402] on div "Varaukset ja reskontra: tavoitteiden luonti ja poisto" at bounding box center [527, 416] width 160 height 30
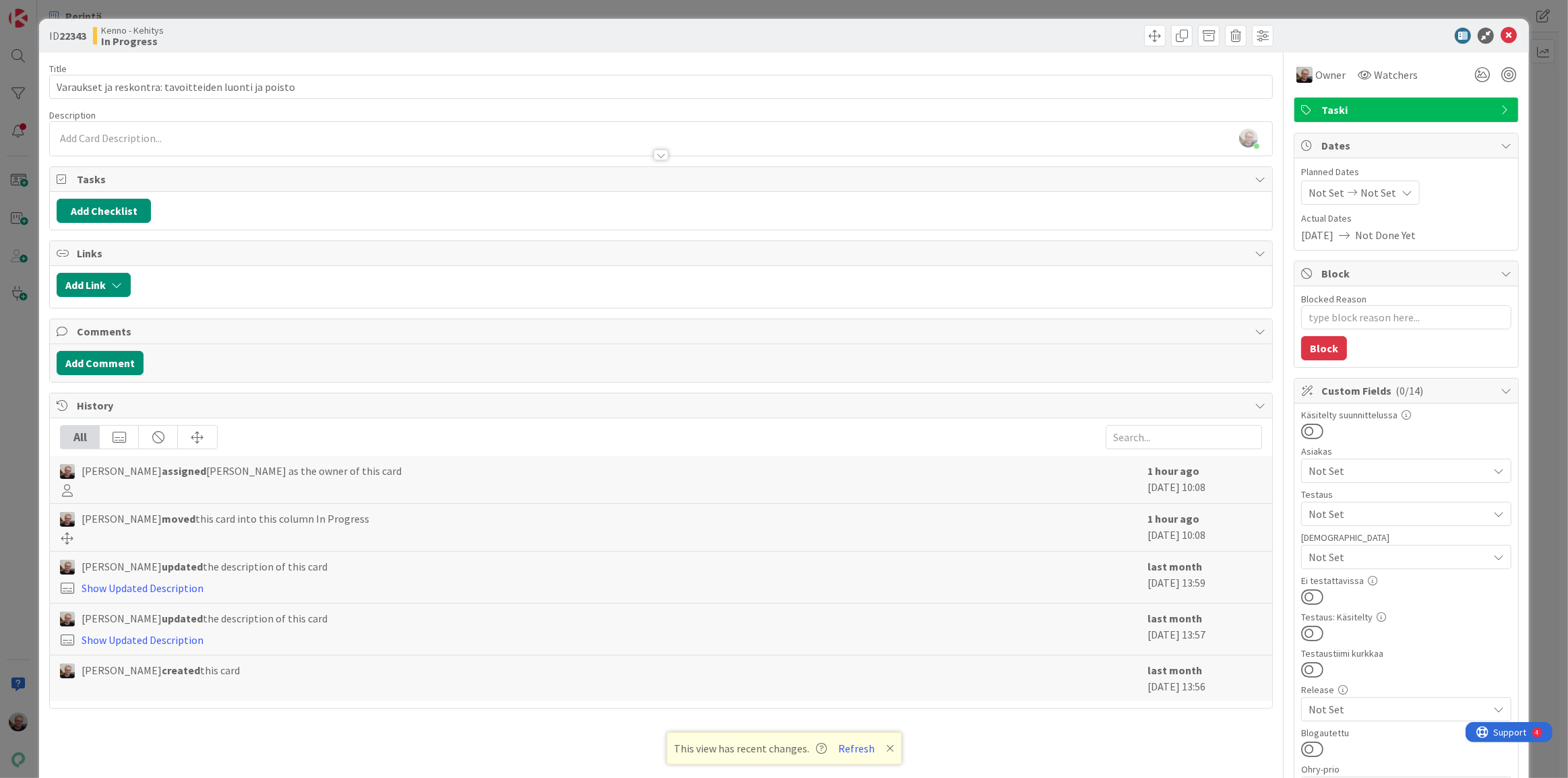
type textarea "x"
